Goal: Task Accomplishment & Management: Manage account settings

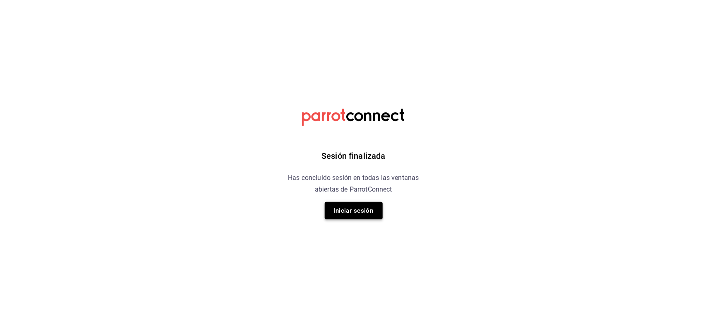
click at [344, 215] on button "Iniciar sesión" at bounding box center [354, 210] width 58 height 17
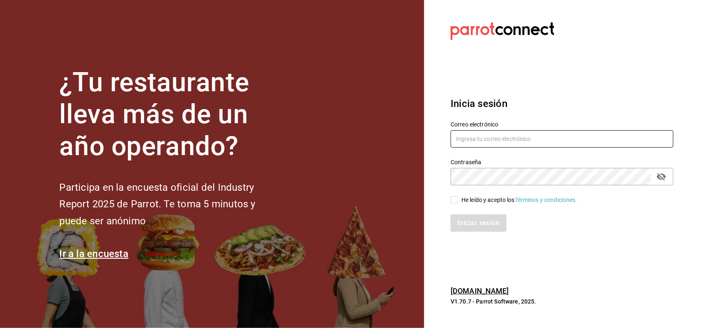
type input "[EMAIL_ADDRESS][DOMAIN_NAME]"
click at [454, 201] on input "He leído y acepto los Términos y condiciones." at bounding box center [454, 199] width 7 height 7
checkbox input "true"
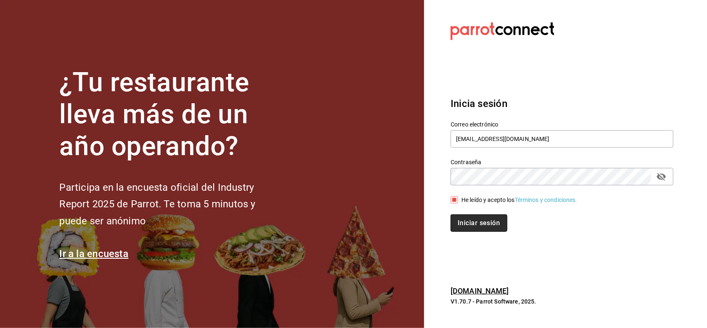
click at [483, 222] on button "Iniciar sesión" at bounding box center [479, 222] width 56 height 17
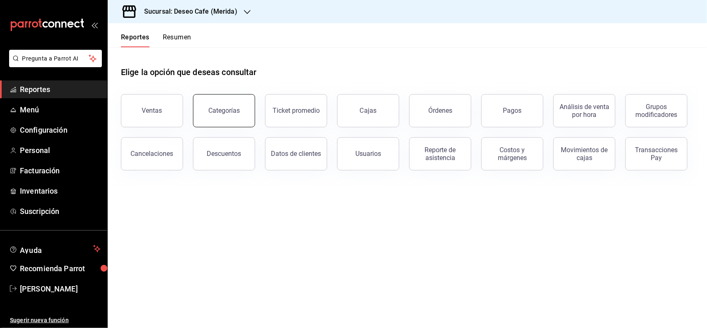
click at [231, 121] on button "Categorías" at bounding box center [224, 110] width 62 height 33
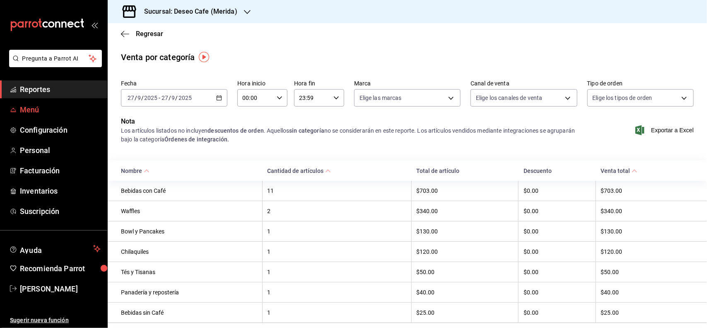
click at [31, 106] on span "Menú" at bounding box center [60, 109] width 81 height 11
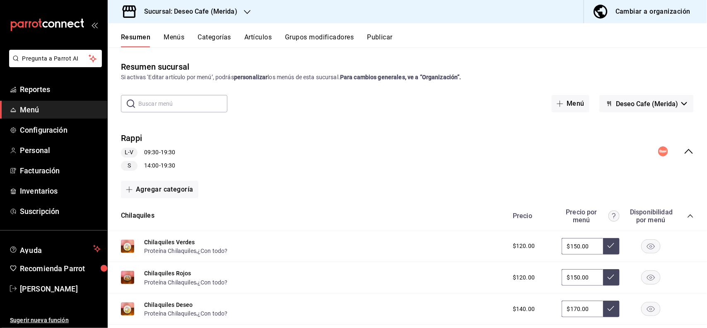
click at [265, 36] on button "Artículos" at bounding box center [257, 40] width 27 height 14
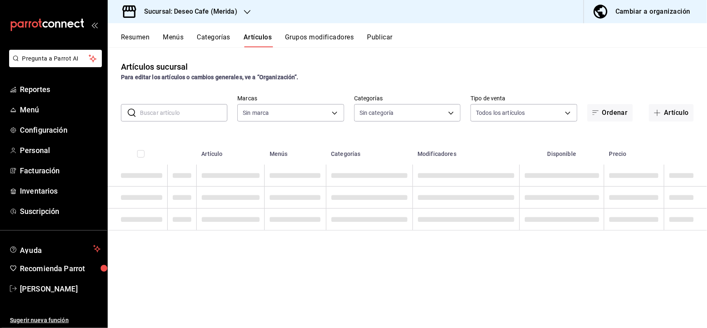
type input "043fa58f-14f6-4b2c-a0d7-5071aa1450bc"
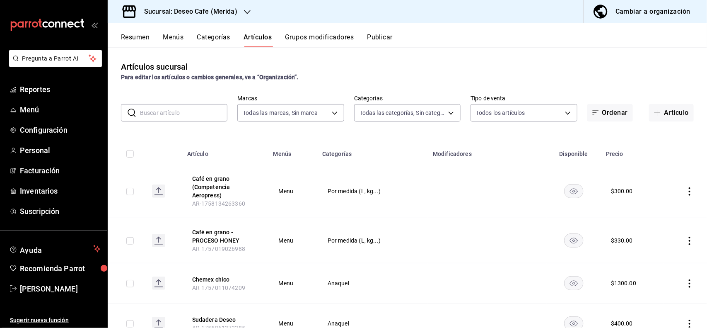
type input "df994542-8e29-49fe-9bf3-80a11adda96d,f0e0a894-7e6e-4dc4-bffe-13de6e87ad75,36e80…"
click at [210, 111] on input "text" at bounding box center [183, 112] width 87 height 17
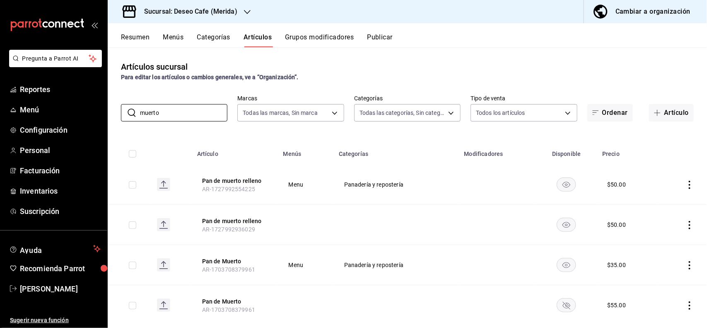
scroll to position [17, 0]
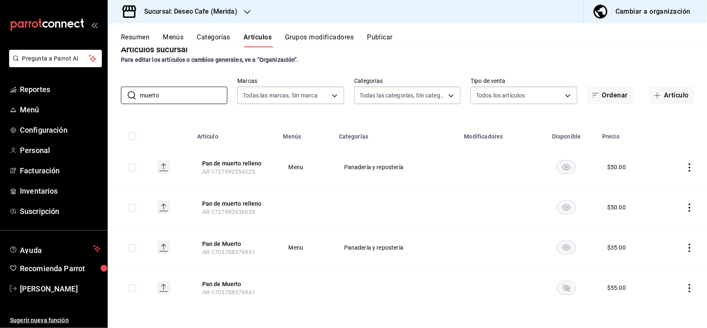
type input "muerto"
click at [686, 246] on td at bounding box center [682, 247] width 49 height 40
click at [685, 248] on icon "actions" at bounding box center [689, 248] width 8 height 8
click at [659, 268] on span "Editar" at bounding box center [657, 266] width 22 height 9
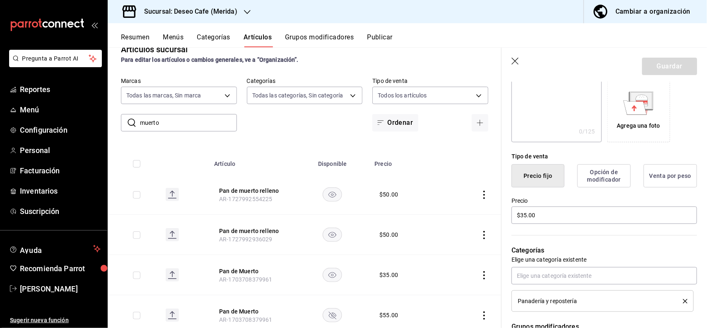
scroll to position [135, 0]
click at [604, 217] on input "$35.00" at bounding box center [604, 214] width 186 height 17
type input "$3.00"
type input "$40.00"
click at [649, 68] on button "Guardar" at bounding box center [669, 66] width 55 height 17
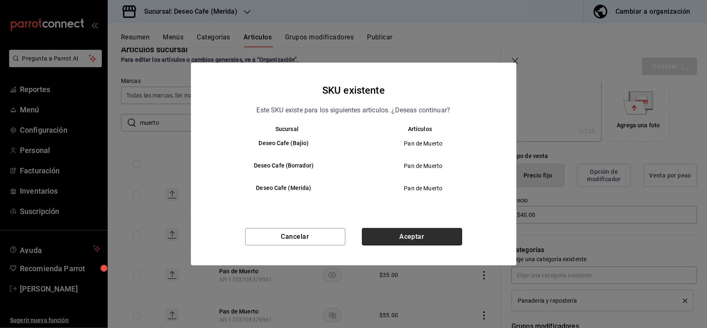
click at [389, 235] on button "Aceptar" at bounding box center [412, 236] width 100 height 17
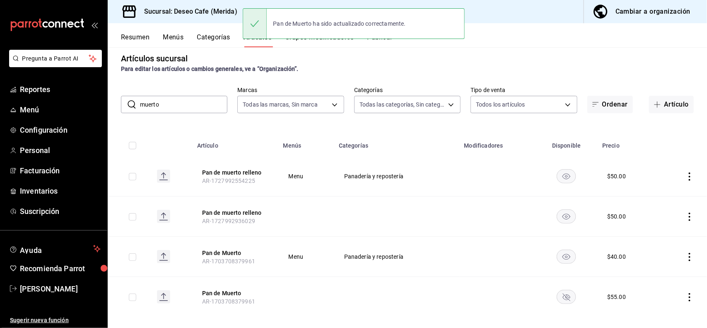
scroll to position [17, 0]
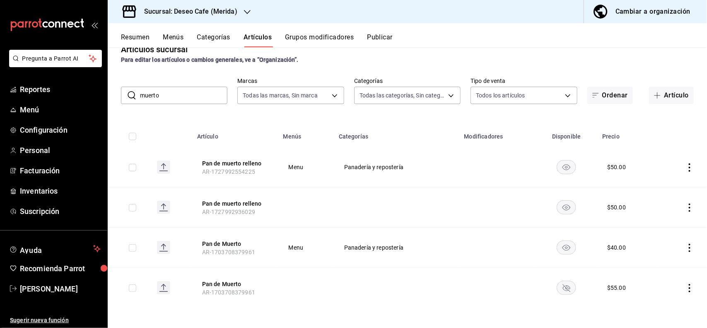
click at [685, 286] on icon "actions" at bounding box center [689, 288] width 8 height 8
click at [656, 309] on span "Eliminar" at bounding box center [656, 305] width 21 height 7
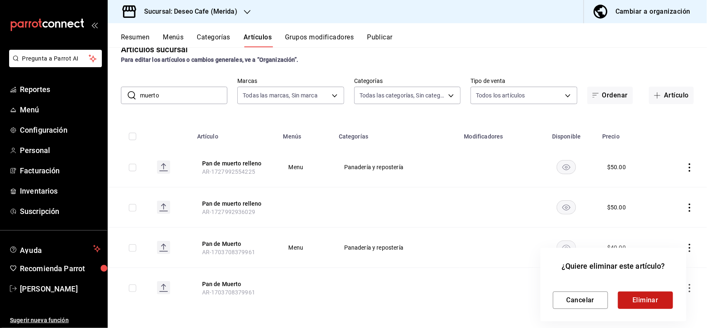
click at [654, 294] on button "Eliminar" at bounding box center [645, 299] width 55 height 17
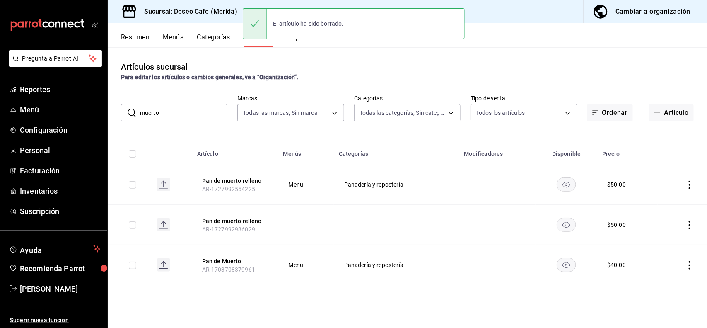
scroll to position [0, 0]
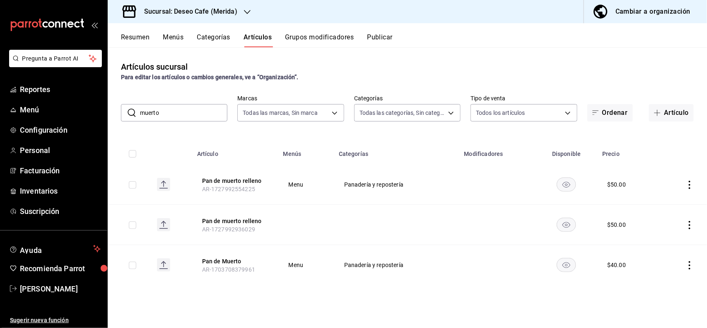
click at [693, 224] on icon "actions" at bounding box center [689, 225] width 8 height 8
click at [657, 278] on span "Eliminar" at bounding box center [664, 278] width 21 height 7
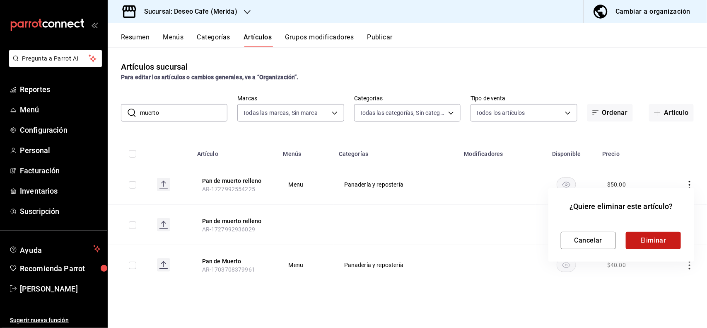
click at [652, 241] on button "Eliminar" at bounding box center [653, 240] width 55 height 17
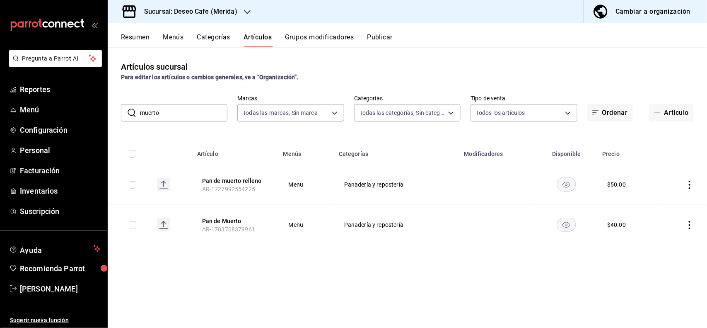
click at [688, 181] on icon "actions" at bounding box center [689, 185] width 8 height 8
click at [661, 203] on span "Editar" at bounding box center [665, 204] width 22 height 9
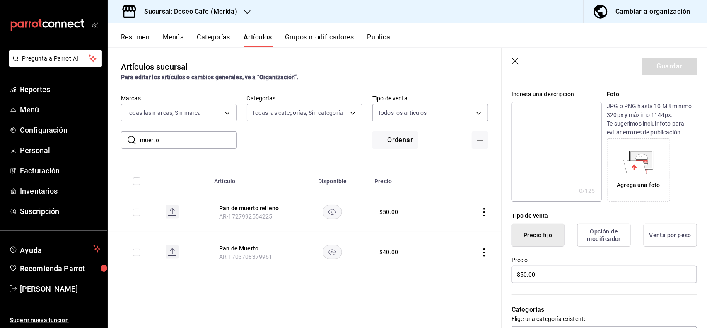
scroll to position [76, 0]
click at [527, 277] on input "$50.00" at bounding box center [604, 273] width 186 height 17
type input "$55.00"
click at [657, 69] on button "Guardar" at bounding box center [669, 66] width 55 height 17
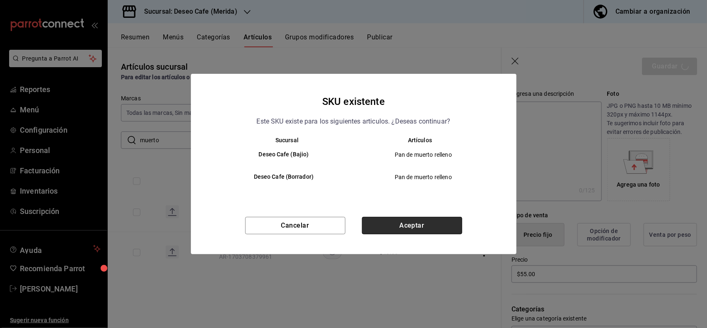
click at [405, 218] on button "Aceptar" at bounding box center [412, 225] width 100 height 17
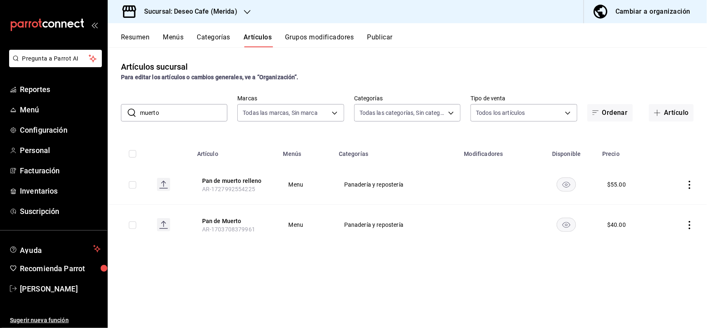
click at [690, 222] on icon "actions" at bounding box center [690, 225] width 2 height 8
click at [654, 240] on span "Editar" at bounding box center [665, 244] width 22 height 9
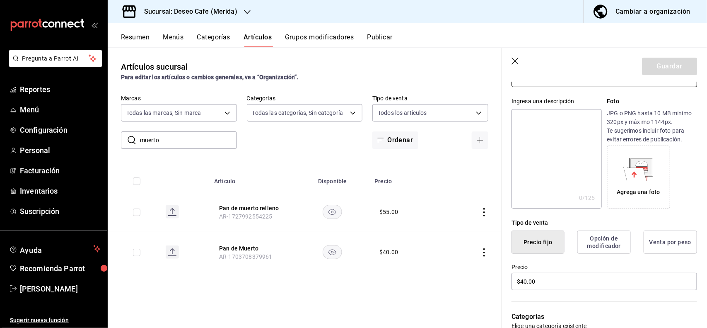
scroll to position [69, 0]
click at [525, 284] on input "$40.00" at bounding box center [604, 280] width 186 height 17
type input "$45.00"
click at [663, 65] on button "Guardar" at bounding box center [669, 66] width 55 height 17
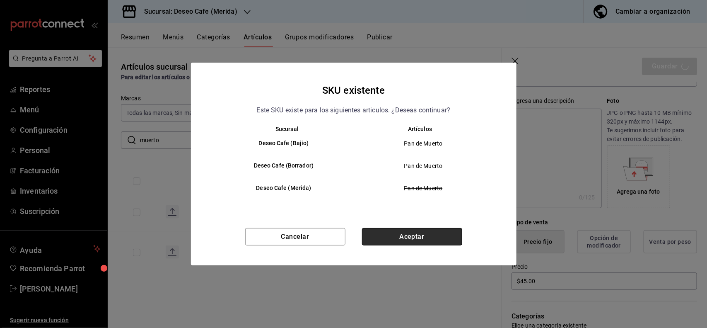
click at [412, 232] on button "Aceptar" at bounding box center [412, 236] width 100 height 17
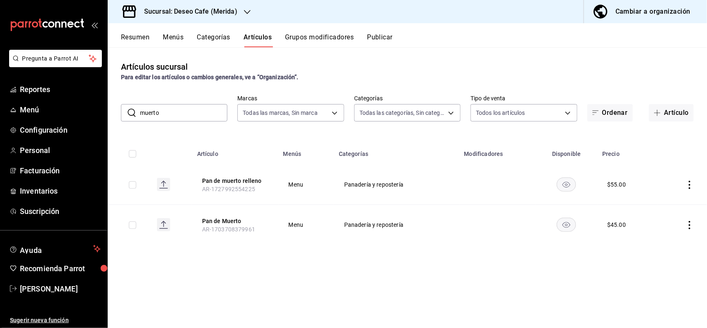
click at [244, 6] on div "Sucursal: Deseo Cafe (Merida)" at bounding box center [184, 11] width 140 height 23
click at [213, 54] on div "Deseo Cafe (Bajio)" at bounding box center [169, 54] width 111 height 9
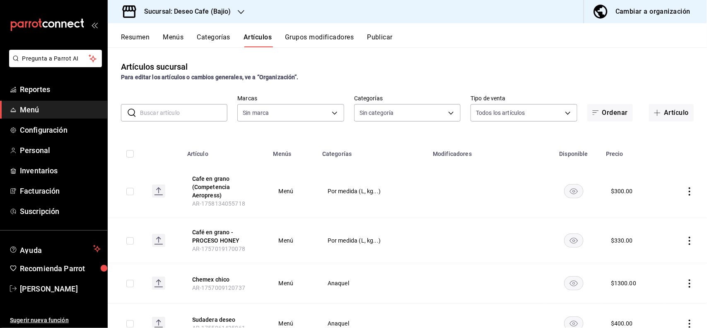
type input "747cfabc-e904-4e79-80e3-1b344b6a83d7"
type input "e17a4943-81b9-4002-801d-a6b0f2b68056,933f9825-abd1-4dcf-848c-f326c228a10b,0adce…"
click at [198, 116] on input "text" at bounding box center [183, 112] width 87 height 17
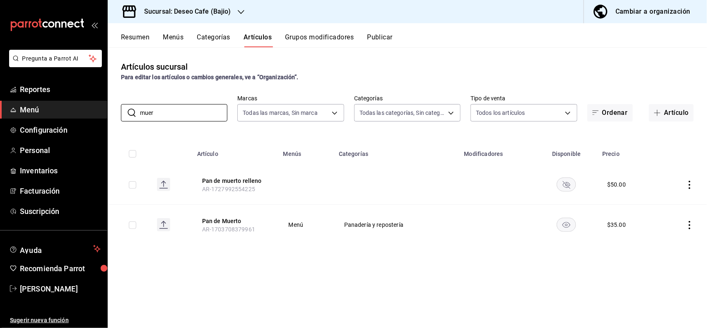
type input "muer"
click at [564, 183] on icon "availability-product" at bounding box center [566, 184] width 7 height 7
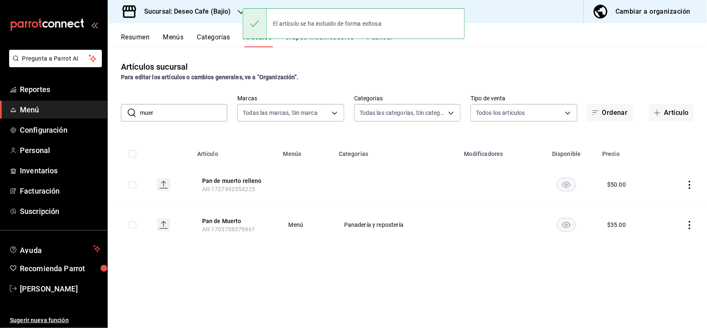
click at [686, 181] on icon "actions" at bounding box center [689, 185] width 8 height 8
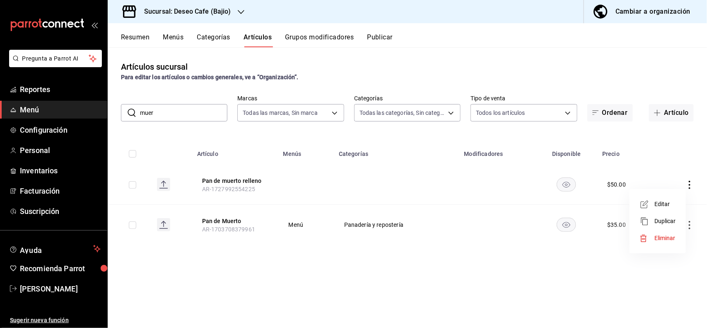
click at [668, 205] on span "Editar" at bounding box center [665, 204] width 22 height 9
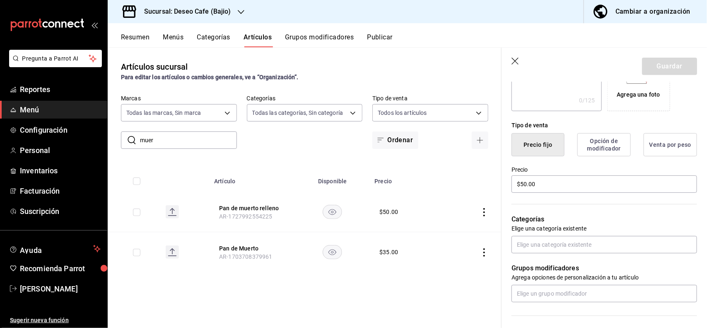
scroll to position [166, 0]
click at [525, 182] on input "$50.00" at bounding box center [604, 183] width 186 height 17
type input "$55.00"
click at [672, 72] on button "Guardar" at bounding box center [669, 66] width 55 height 17
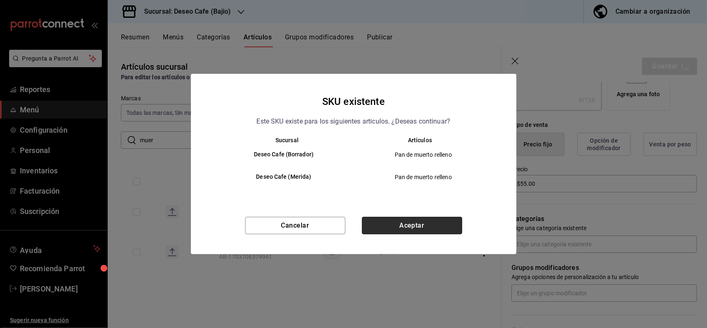
click at [424, 220] on button "Aceptar" at bounding box center [412, 225] width 100 height 17
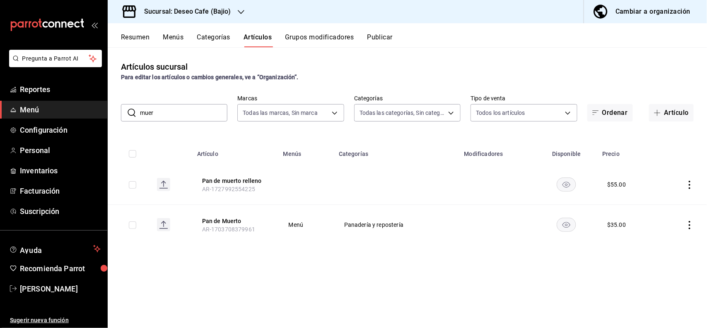
click at [688, 221] on icon "actions" at bounding box center [689, 225] width 8 height 8
click at [654, 246] on span "Editar" at bounding box center [665, 244] width 22 height 9
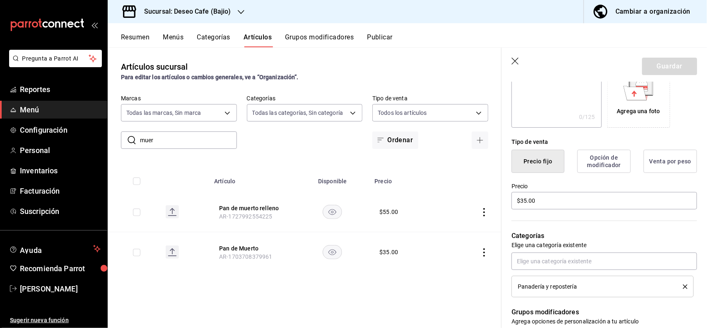
scroll to position [150, 0]
click at [527, 198] on input "$35.00" at bounding box center [604, 199] width 186 height 17
type input "$3.00"
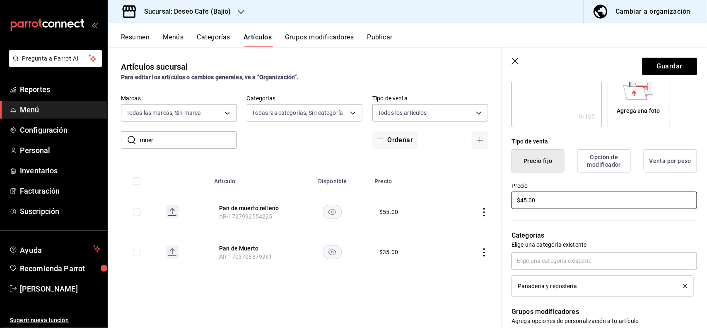
type input "$45.00"
click at [664, 63] on button "Guardar" at bounding box center [669, 66] width 55 height 17
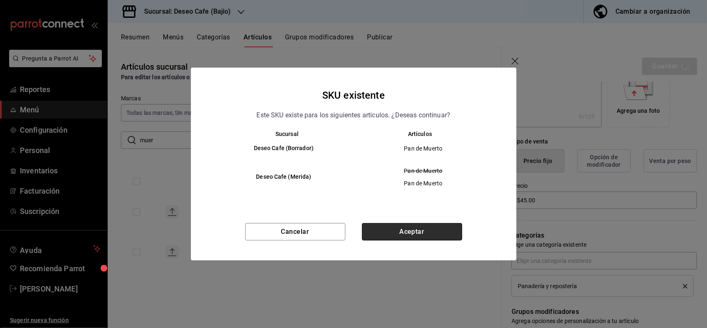
click at [393, 232] on button "Aceptar" at bounding box center [412, 231] width 100 height 17
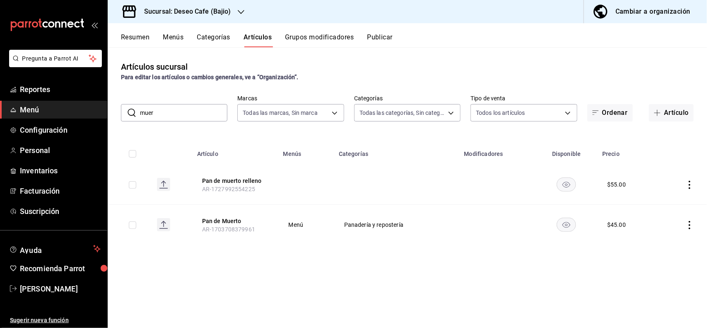
click at [692, 186] on icon "actions" at bounding box center [689, 185] width 8 height 8
click at [669, 205] on span "Editar" at bounding box center [665, 204] width 22 height 9
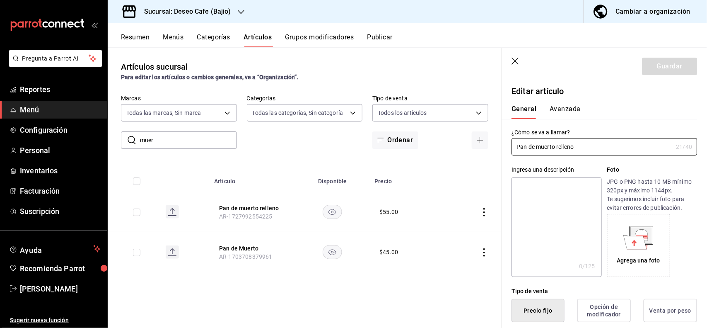
type input "$55.00"
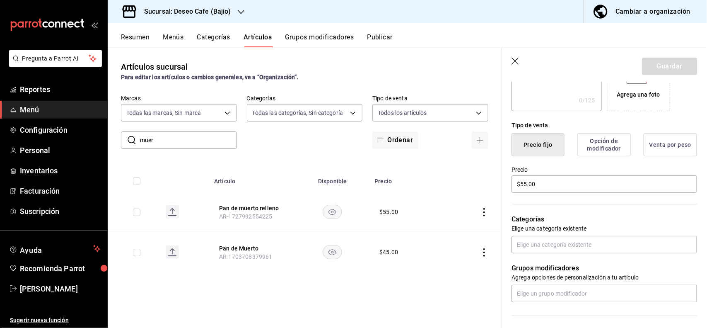
scroll to position [171, 0]
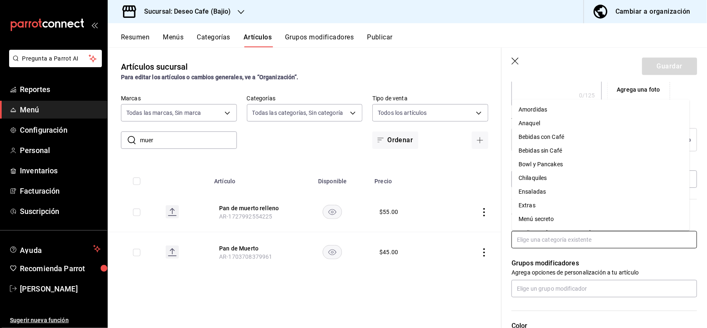
click at [569, 231] on input "text" at bounding box center [604, 239] width 186 height 17
type input "p"
click at [560, 162] on li "Panadería y repostería" at bounding box center [601, 166] width 178 height 14
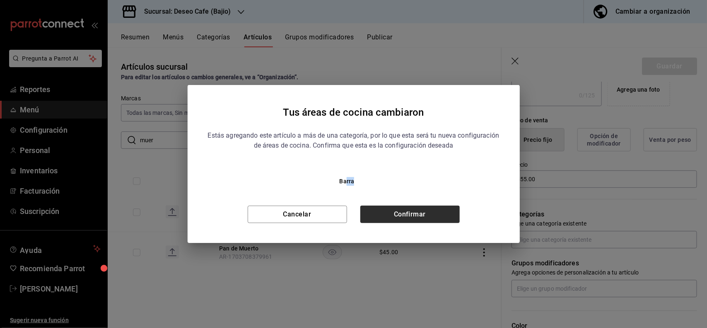
drag, startPoint x: 345, startPoint y: 185, endPoint x: 413, endPoint y: 217, distance: 75.4
click at [413, 217] on div "Estás agregando este artículo a más de una categoría, por lo que esta será tu n…" at bounding box center [353, 173] width 292 height 99
click at [413, 217] on button "Confirmar" at bounding box center [409, 213] width 99 height 17
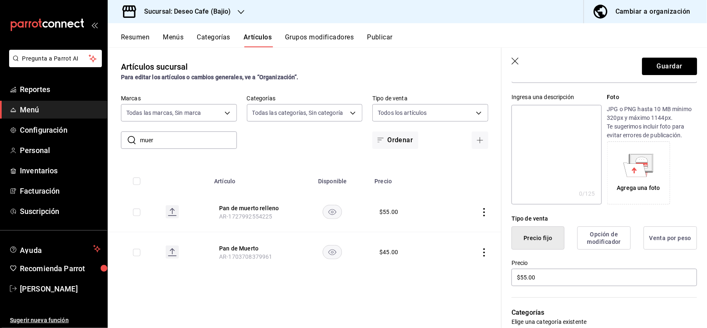
scroll to position [71, 0]
click at [582, 233] on button "Opción de modificador" at bounding box center [603, 238] width 53 height 23
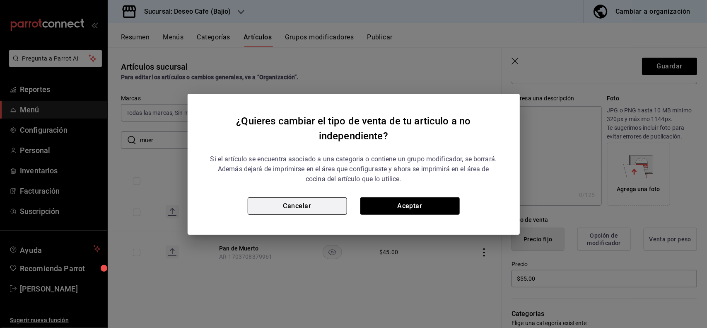
click at [317, 208] on button "Cancelar" at bounding box center [297, 205] width 99 height 17
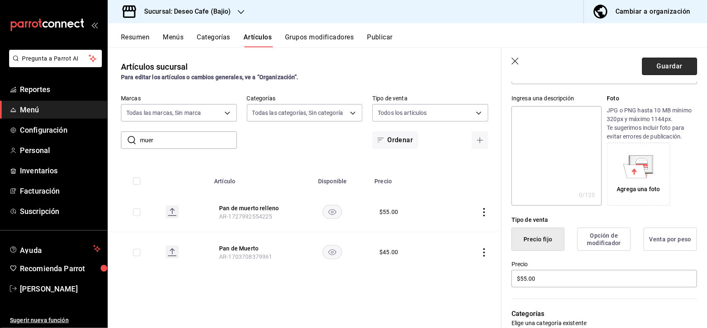
click at [658, 63] on button "Guardar" at bounding box center [669, 66] width 55 height 17
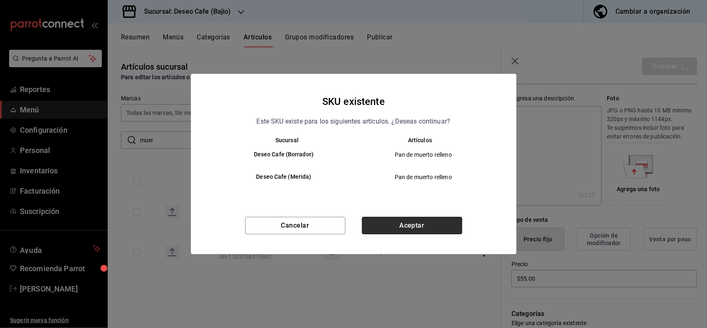
click at [390, 218] on button "Aceptar" at bounding box center [412, 225] width 100 height 17
